Goal: Transaction & Acquisition: Purchase product/service

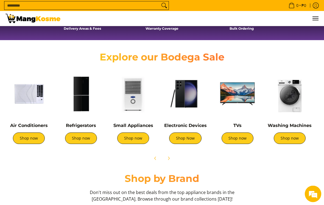
scroll to position [165, 0]
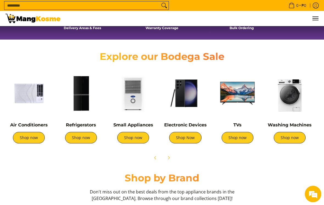
click at [31, 137] on link "Shop now" at bounding box center [29, 138] width 32 height 12
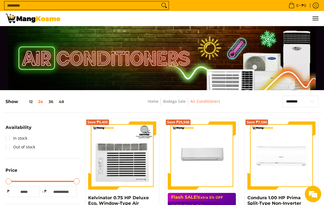
click at [103, 4] on input "Search..." at bounding box center [81, 5] width 155 height 8
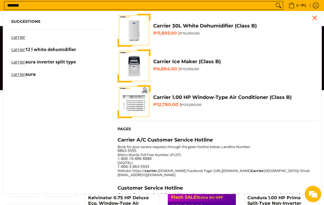
type input "*******"
click at [276, 6] on button "Search" at bounding box center [278, 5] width 9 height 8
click at [316, 19] on div "Close pop up" at bounding box center [314, 18] width 8 height 8
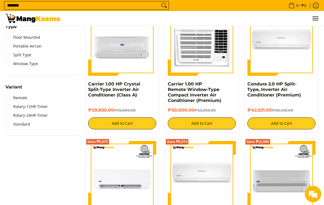
scroll to position [395, 0]
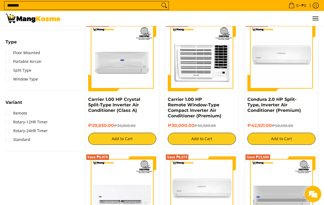
click at [313, 193] on em at bounding box center [312, 193] width 15 height 15
click at [315, 196] on em at bounding box center [312, 193] width 15 height 15
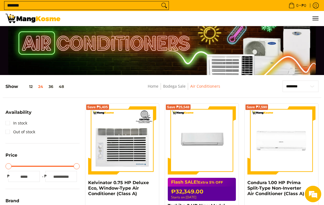
scroll to position [0, 0]
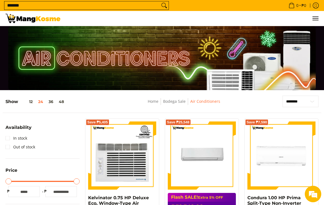
click at [315, 18] on span "Menu" at bounding box center [315, 18] width 7 height 0
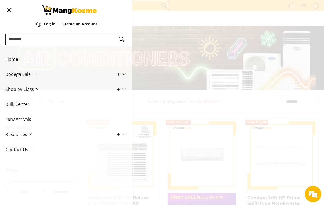
click at [84, 25] on strong "Create an Account" at bounding box center [79, 23] width 35 height 5
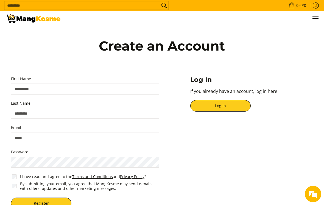
click at [59, 92] on input "First Name" at bounding box center [85, 88] width 148 height 11
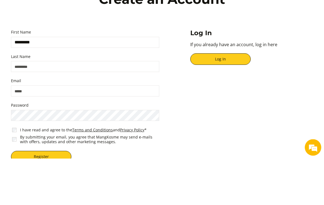
type input "*********"
click at [66, 108] on input "Last Name" at bounding box center [85, 113] width 148 height 11
type input "***"
type input "********"
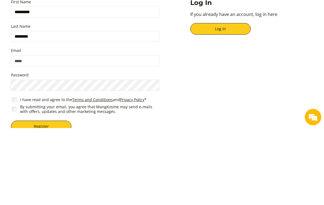
type input "**********"
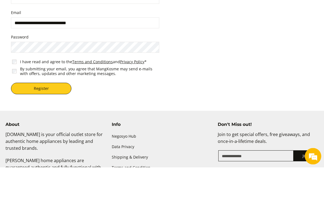
scroll to position [115, 0]
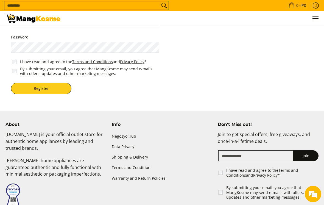
click at [44, 89] on button "Register" at bounding box center [41, 89] width 60 height 12
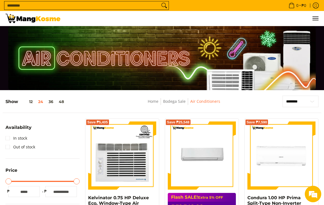
click at [317, 7] on icon "Log in" at bounding box center [316, 5] width 6 height 6
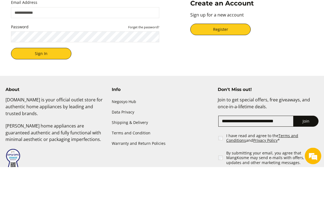
type input "**********"
click at [41, 94] on button "Sign In" at bounding box center [41, 92] width 60 height 12
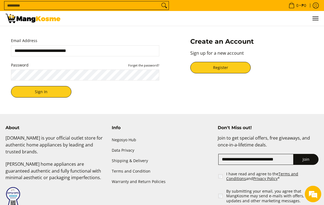
click at [53, 94] on button "Sign In" at bounding box center [41, 92] width 60 height 12
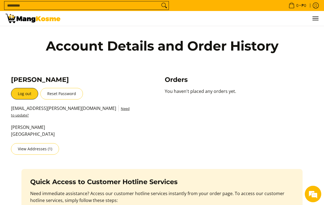
click at [316, 18] on span "Menu" at bounding box center [315, 18] width 7 height 0
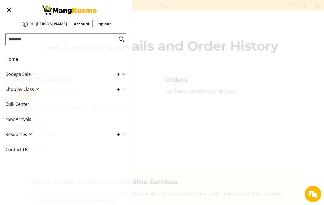
click at [13, 58] on span "Home" at bounding box center [61, 59] width 112 height 15
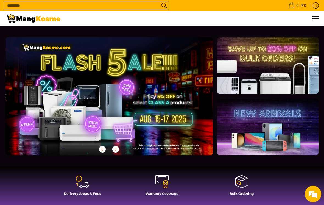
click at [123, 8] on input "Search..." at bounding box center [81, 5] width 155 height 8
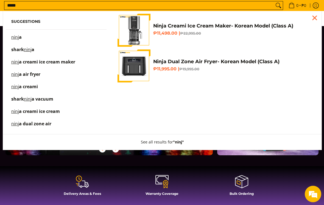
type input "*****"
click at [276, 6] on button "Search" at bounding box center [278, 5] width 9 height 8
click at [250, 109] on ul "Suggestions ninja shark ninja ninja creami ice cream maker ninja air fryer ninj…" at bounding box center [162, 80] width 318 height 139
click at [314, 17] on div "Close pop up" at bounding box center [314, 18] width 8 height 8
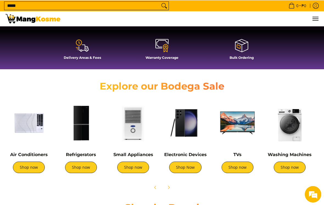
scroll to position [136, 0]
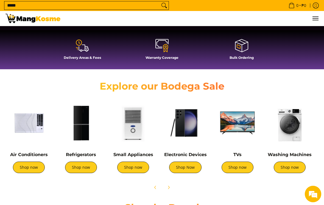
click at [35, 166] on link "Shop now" at bounding box center [29, 167] width 32 height 12
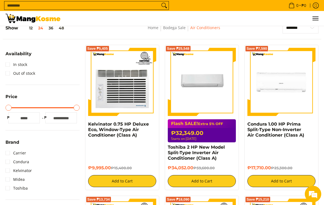
scroll to position [74, 0]
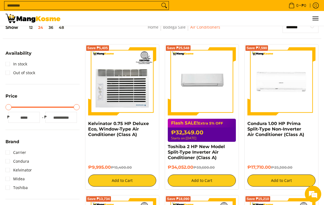
click at [313, 201] on em at bounding box center [312, 193] width 15 height 15
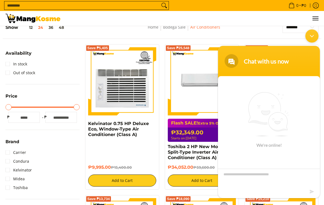
scroll to position [0, 0]
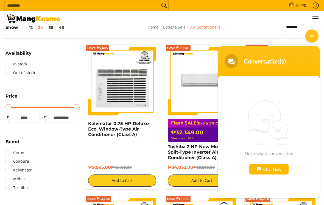
click at [280, 174] on div "Chat Now" at bounding box center [268, 169] width 39 height 10
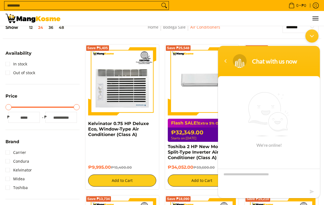
scroll to position [96, 0]
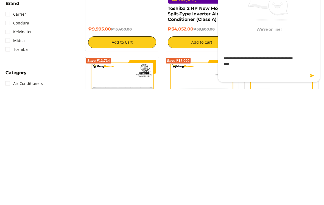
type textarea "**********"
click at [314, 79] on em at bounding box center [312, 75] width 5 height 7
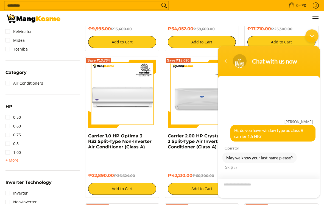
click at [274, 191] on textarea "Enter your last name" at bounding box center [269, 187] width 102 height 19
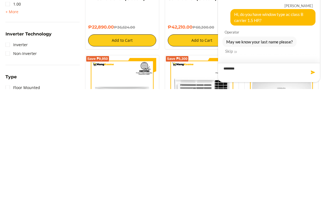
type textarea "********"
click at [311, 75] on span at bounding box center [312, 71] width 5 height 5
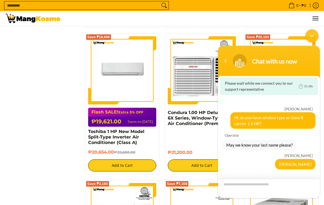
scroll to position [662, 0]
click at [312, 36] on div "Minimize live chat window" at bounding box center [311, 35] width 13 height 13
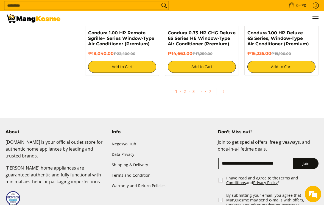
scroll to position [1151, 0]
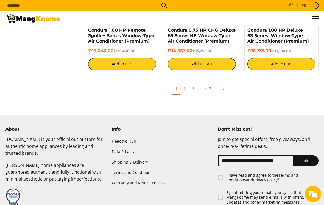
click at [187, 83] on link "2" at bounding box center [185, 88] width 8 height 11
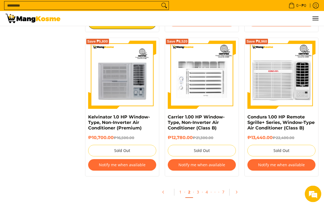
scroll to position [1006, 0]
click at [197, 189] on link "3" at bounding box center [198, 191] width 8 height 11
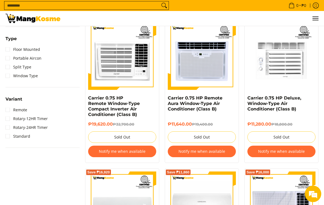
scroll to position [410, 0]
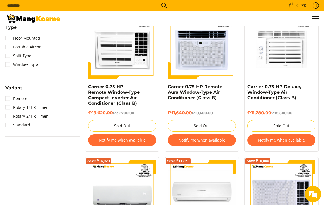
click at [316, 201] on em at bounding box center [312, 193] width 15 height 15
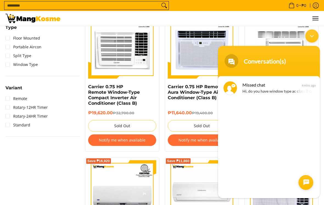
click at [299, 85] on div "Missed chat Hi, do you have window type ac class B carrier 1.5 HP.?" at bounding box center [276, 88] width 69 height 14
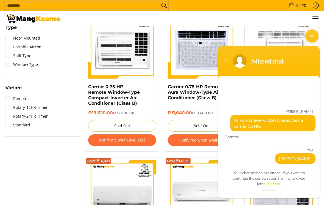
click at [269, 185] on link "click here." at bounding box center [271, 183] width 17 height 5
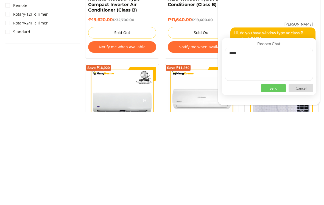
type textarea "*****"
click at [278, 92] on p "Send" at bounding box center [273, 88] width 25 height 8
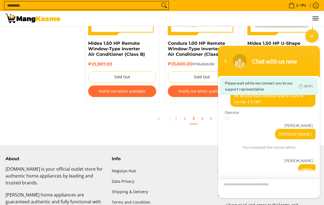
scroll to position [1195, 0]
click at [202, 114] on link "4" at bounding box center [202, 118] width 8 height 11
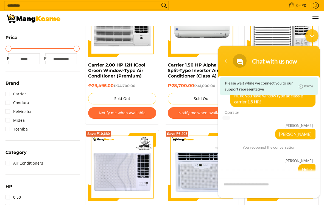
scroll to position [133, 0]
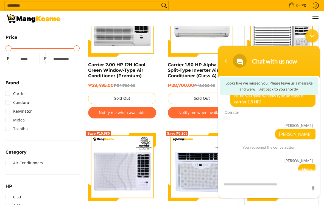
click at [311, 36] on div "Minimize live chat window" at bounding box center [311, 35] width 13 height 13
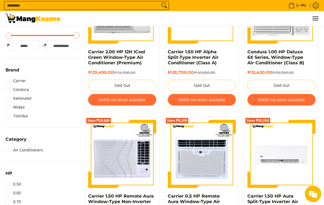
scroll to position [147, 0]
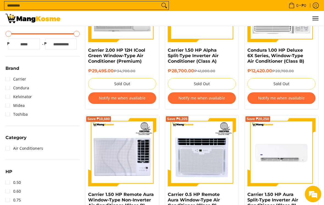
click at [220, 99] on button "Notify me when available" at bounding box center [202, 98] width 68 height 12
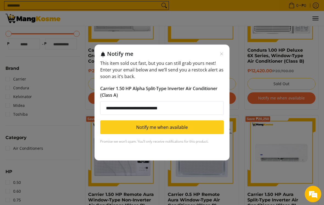
click at [179, 133] on button "Notify me when available" at bounding box center [161, 127] width 123 height 14
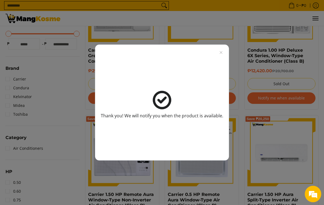
click at [220, 55] on icon "Close modal" at bounding box center [221, 52] width 4 height 4
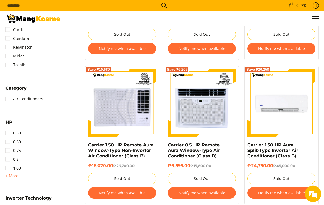
scroll to position [198, 0]
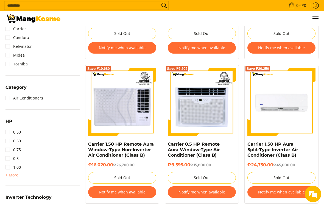
click at [272, 191] on button "Notify me when available" at bounding box center [281, 192] width 68 height 12
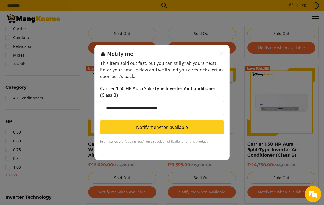
click at [204, 131] on button "Notify me when available" at bounding box center [161, 127] width 123 height 14
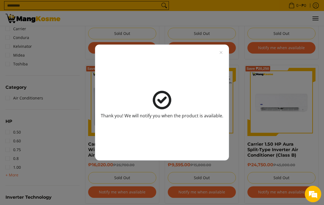
click at [222, 53] on div "Thank you! We will notify you when the product is available." at bounding box center [162, 102] width 134 height 116
click at [222, 55] on icon "Close modal" at bounding box center [221, 52] width 4 height 4
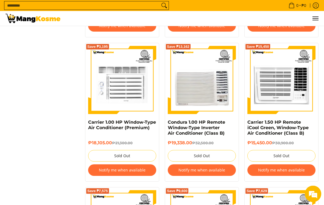
scroll to position [945, 0]
click at [266, 167] on button "Notify me when available" at bounding box center [281, 170] width 68 height 12
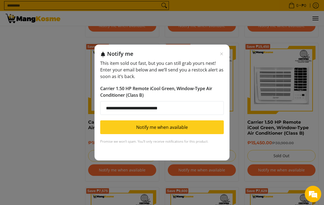
click at [205, 133] on button "Notify me when available" at bounding box center [161, 127] width 123 height 14
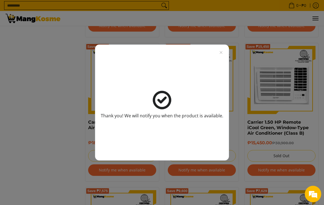
click at [222, 55] on icon "Close modal" at bounding box center [221, 52] width 4 height 4
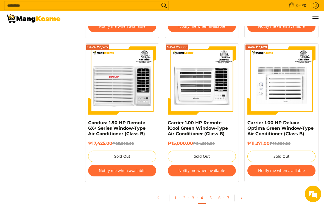
scroll to position [1088, 0]
click at [212, 197] on link "5" at bounding box center [211, 197] width 8 height 11
